Goal: Task Accomplishment & Management: Use online tool/utility

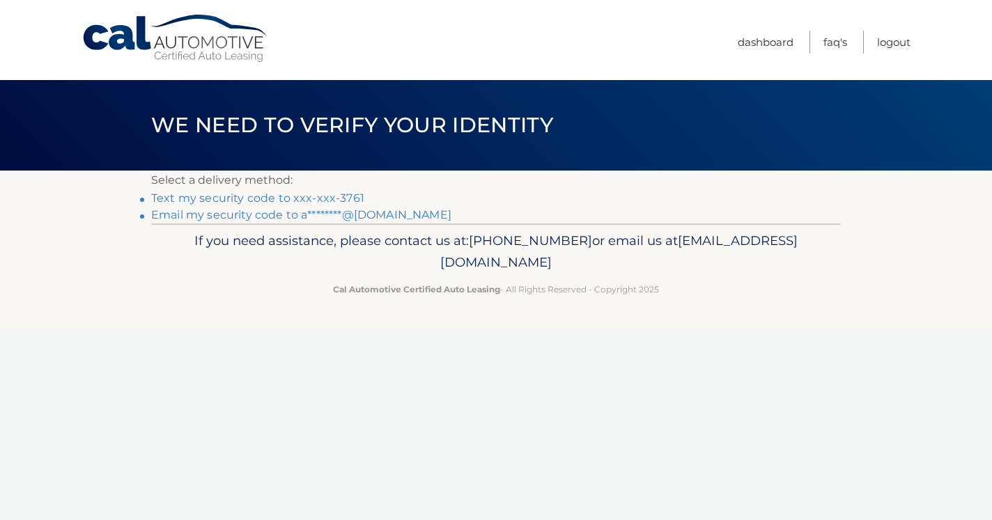
click at [338, 195] on link "Text my security code to xxx-xxx-3761" at bounding box center [257, 198] width 213 height 13
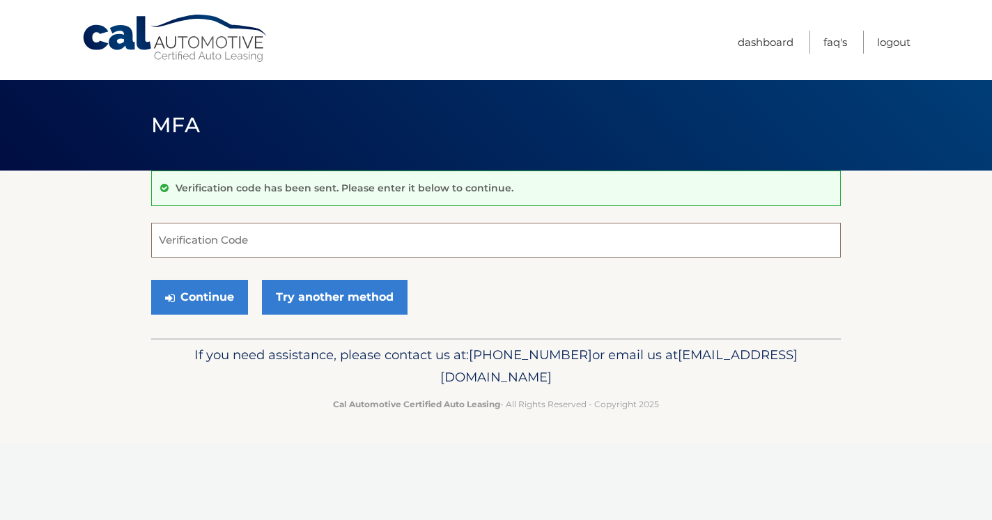
click at [364, 244] on input "Verification Code" at bounding box center [495, 240] width 689 height 35
type input "277021"
click at [201, 298] on button "Continue" at bounding box center [199, 297] width 97 height 35
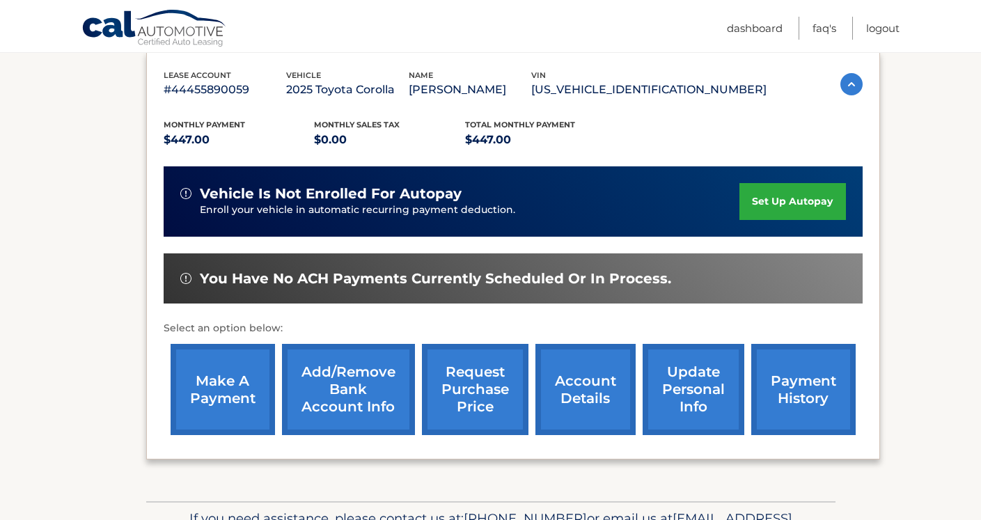
scroll to position [279, 0]
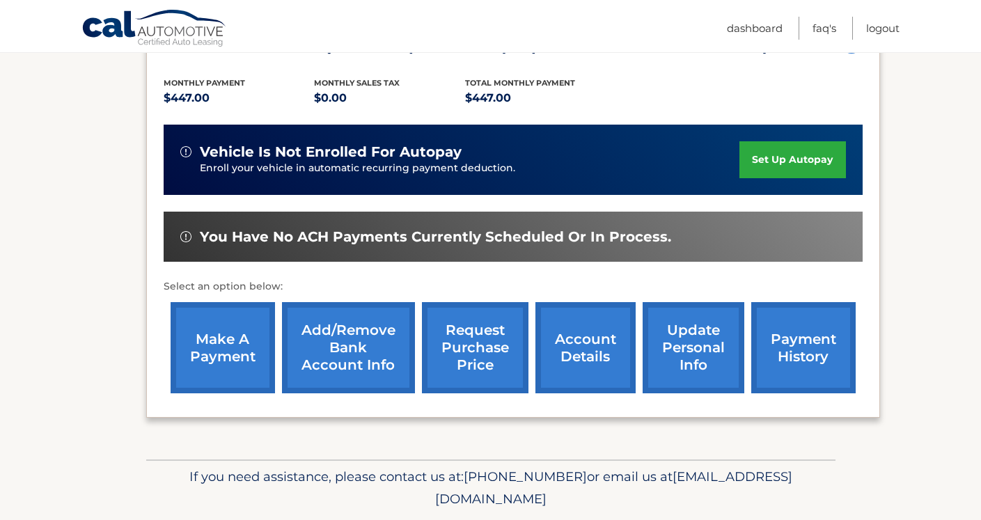
click at [214, 344] on link "make a payment" at bounding box center [223, 347] width 104 height 91
